Goal: Information Seeking & Learning: Learn about a topic

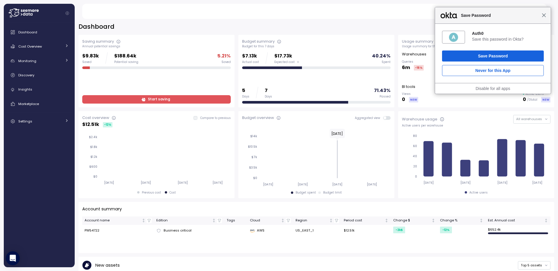
click at [544, 15] on span "Close" at bounding box center [544, 15] width 4 height 4
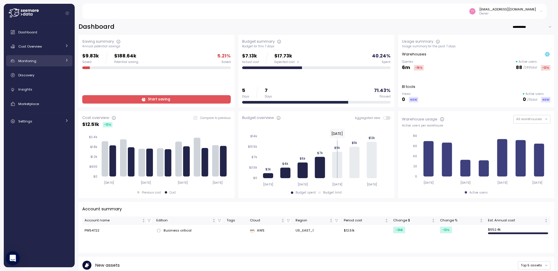
click at [43, 60] on div "Monitoring" at bounding box center [40, 61] width 44 height 6
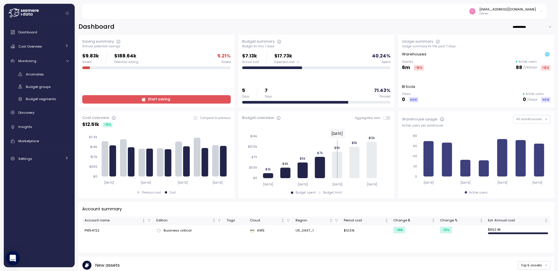
click at [42, 69] on div "Dashboard Cost Overview Compute Workloads Storage Cloud Services Clustering col…" at bounding box center [39, 95] width 66 height 138
click at [42, 70] on link "Anomalies" at bounding box center [39, 74] width 66 height 10
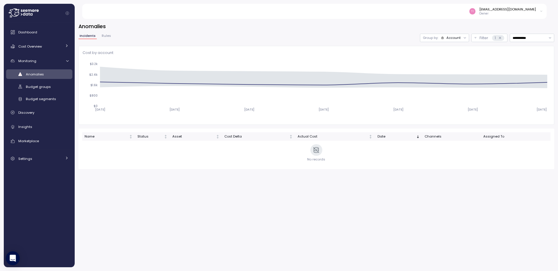
click at [103, 37] on span "Rules" at bounding box center [106, 35] width 9 height 3
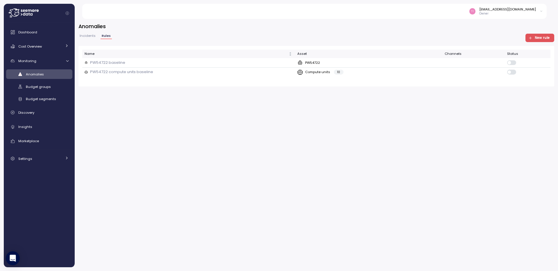
click at [85, 34] on span "Incidents" at bounding box center [88, 35] width 16 height 3
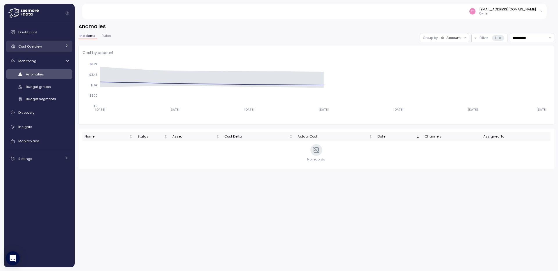
click at [46, 46] on div "Cost Overview" at bounding box center [40, 47] width 44 height 6
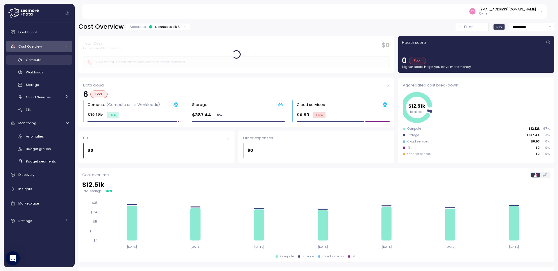
click at [35, 63] on link "Compute" at bounding box center [39, 60] width 66 height 10
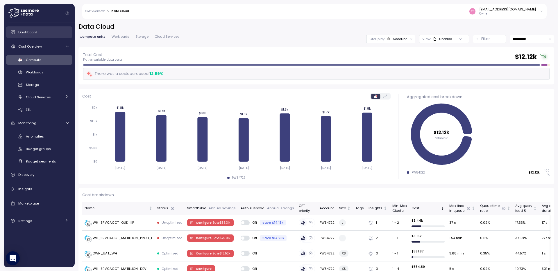
click at [46, 29] on link "Dashboard" at bounding box center [39, 32] width 66 height 12
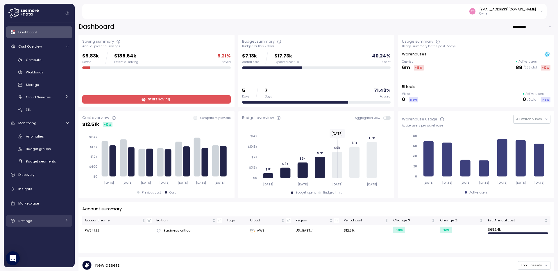
click at [26, 224] on div "Settings" at bounding box center [40, 221] width 44 height 6
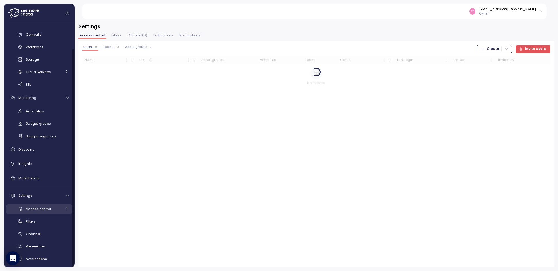
scroll to position [28, 0]
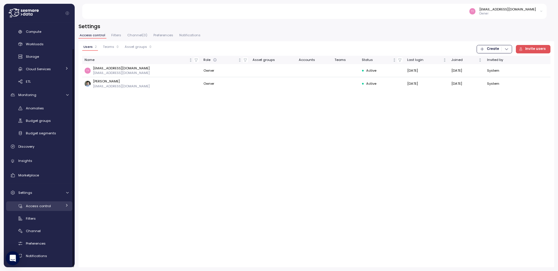
click at [41, 208] on span "Access control" at bounding box center [38, 206] width 25 height 5
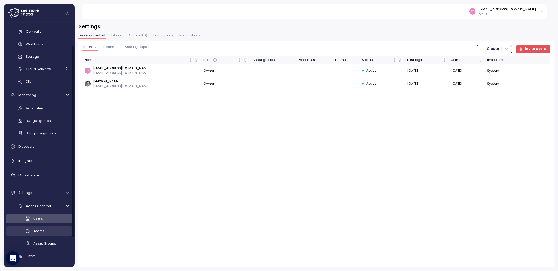
click at [42, 230] on span "Teams" at bounding box center [38, 231] width 11 height 5
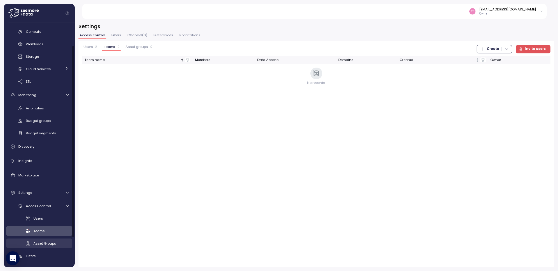
click at [40, 242] on span "Asset Groups" at bounding box center [44, 243] width 23 height 5
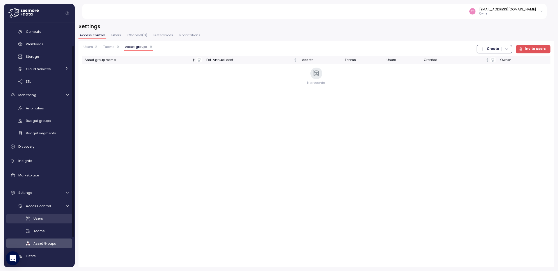
click at [41, 219] on span "Users" at bounding box center [38, 219] width 10 height 5
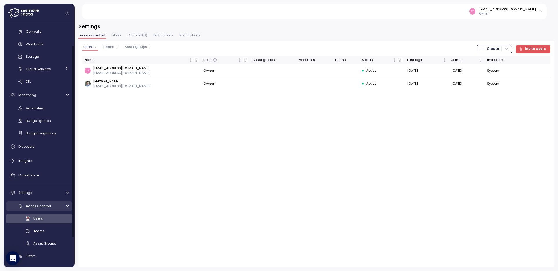
click at [33, 209] on div "Access control" at bounding box center [44, 206] width 36 height 6
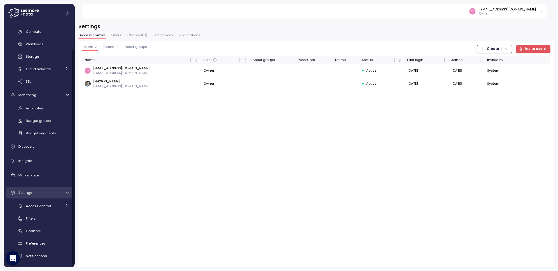
click at [42, 195] on div "Settings" at bounding box center [40, 193] width 44 height 6
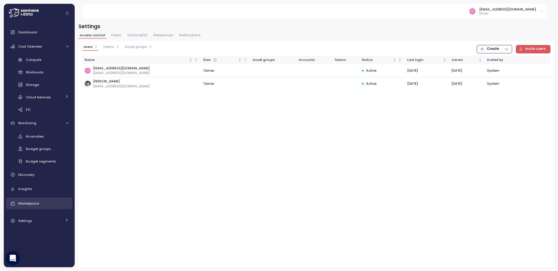
click at [39, 198] on link "Marketplace" at bounding box center [39, 204] width 66 height 12
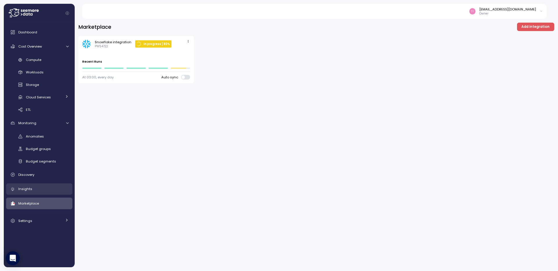
click at [33, 185] on link "Insights" at bounding box center [39, 190] width 66 height 12
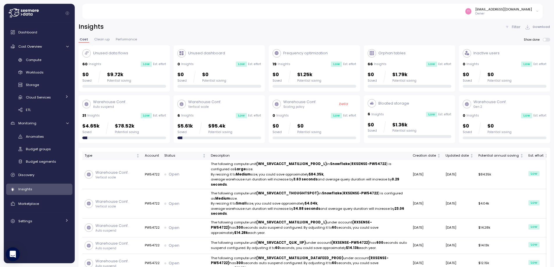
click at [513, 29] on p "Filter" at bounding box center [515, 27] width 9 height 6
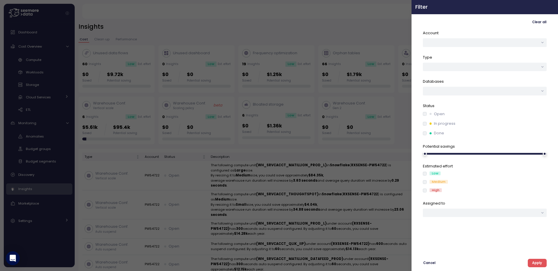
click at [553, 7] on icon "button" at bounding box center [552, 7] width 5 height 5
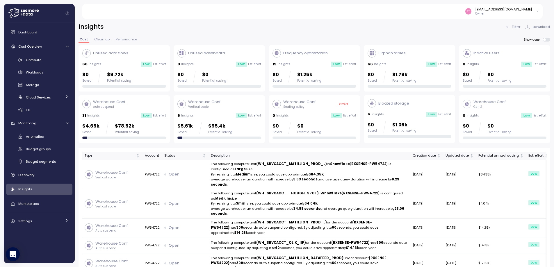
click at [516, 26] on p "Filter" at bounding box center [515, 27] width 9 height 6
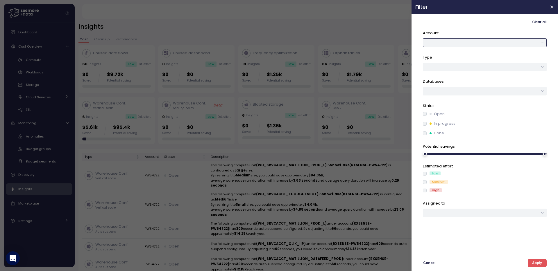
click at [539, 42] on button "button" at bounding box center [485, 42] width 124 height 8
click at [542, 68] on div at bounding box center [485, 67] width 124 height 8
click at [549, 8] on button "button" at bounding box center [552, 7] width 7 height 7
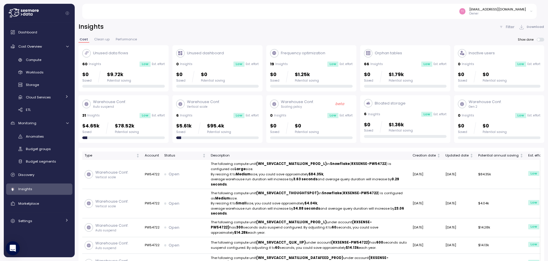
click at [514, 27] on p "Filter" at bounding box center [510, 27] width 9 height 6
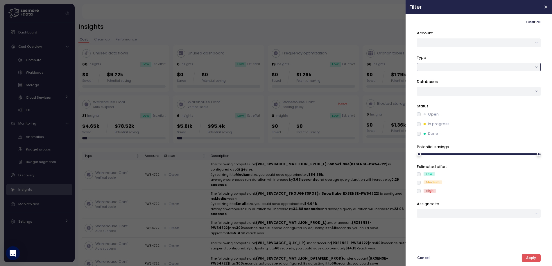
click at [450, 65] on div at bounding box center [479, 67] width 124 height 8
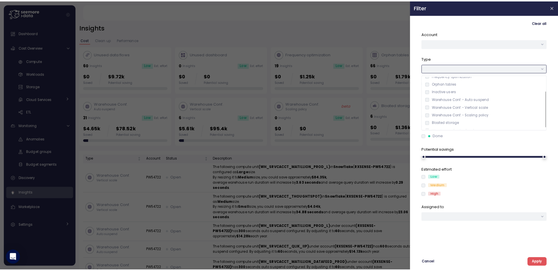
scroll to position [24, 0]
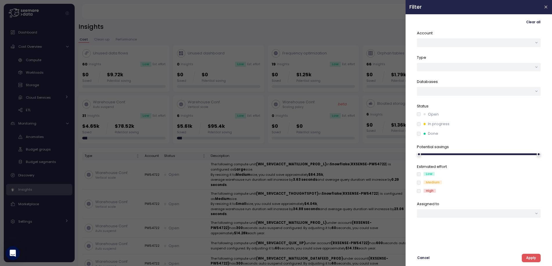
click at [355, 16] on div at bounding box center [276, 133] width 552 height 266
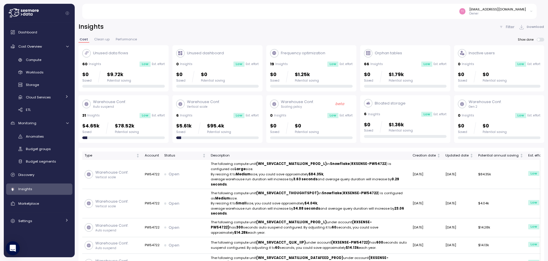
click at [118, 57] on div "Unused data flows" at bounding box center [105, 53] width 46 height 8
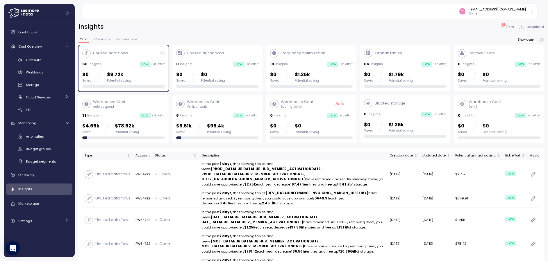
click at [147, 56] on div "Unused data flows" at bounding box center [123, 53] width 83 height 8
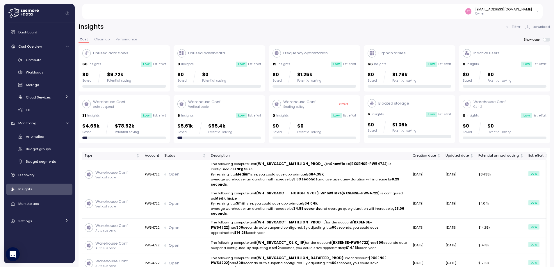
click at [517, 25] on p "Filter" at bounding box center [515, 27] width 9 height 6
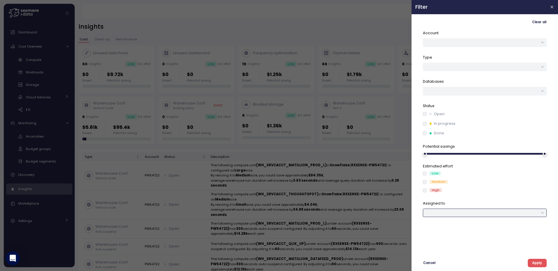
click at [446, 212] on div at bounding box center [485, 213] width 124 height 8
click at [451, 214] on div at bounding box center [485, 213] width 124 height 8
click at [446, 87] on div at bounding box center [485, 91] width 124 height 8
click at [377, 27] on div at bounding box center [279, 135] width 558 height 271
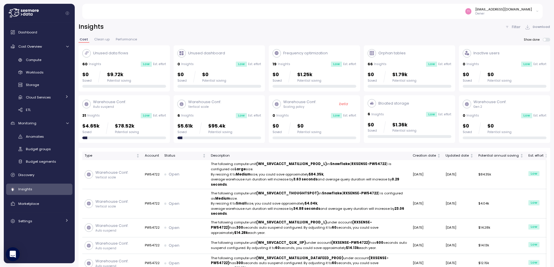
click at [383, 62] on p "Insights" at bounding box center [380, 64] width 12 height 4
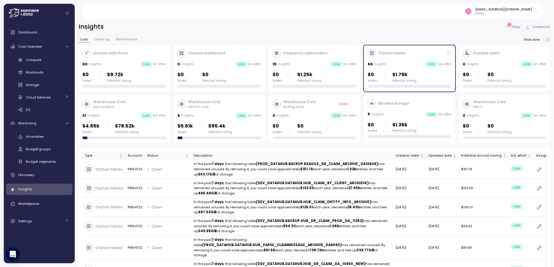
click at [383, 62] on p "Insights" at bounding box center [380, 64] width 12 height 4
